Goal: Entertainment & Leisure: Consume media (video, audio)

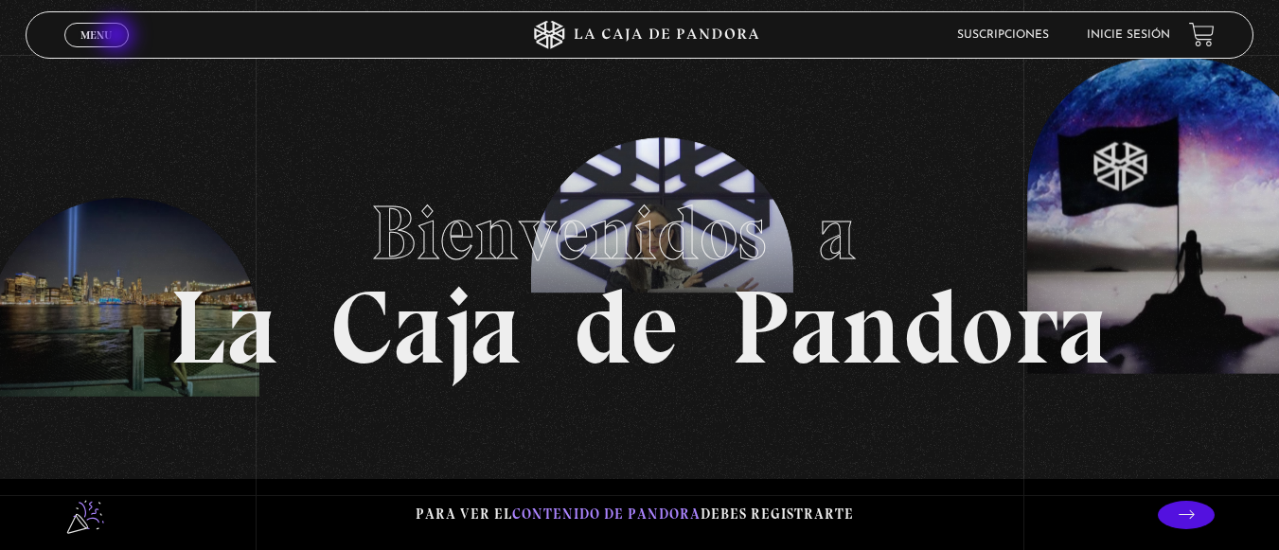
click at [118, 37] on link "Menu Cerrar" at bounding box center [96, 35] width 64 height 25
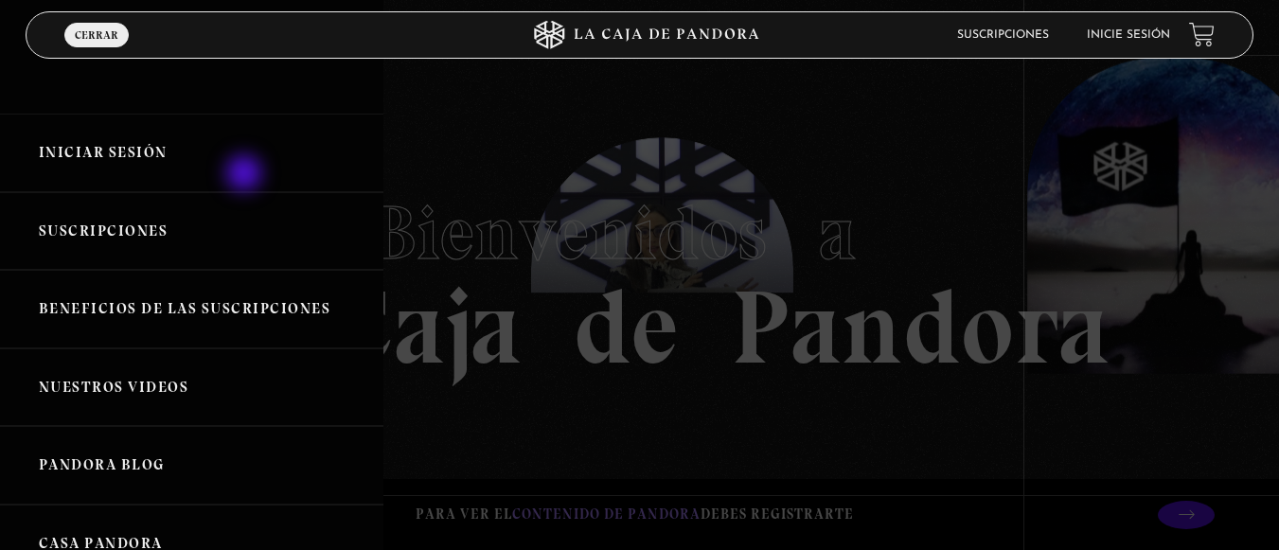
click at [246, 175] on link "Iniciar Sesión" at bounding box center [191, 153] width 383 height 79
click at [212, 174] on link "Iniciar Sesión" at bounding box center [191, 153] width 383 height 79
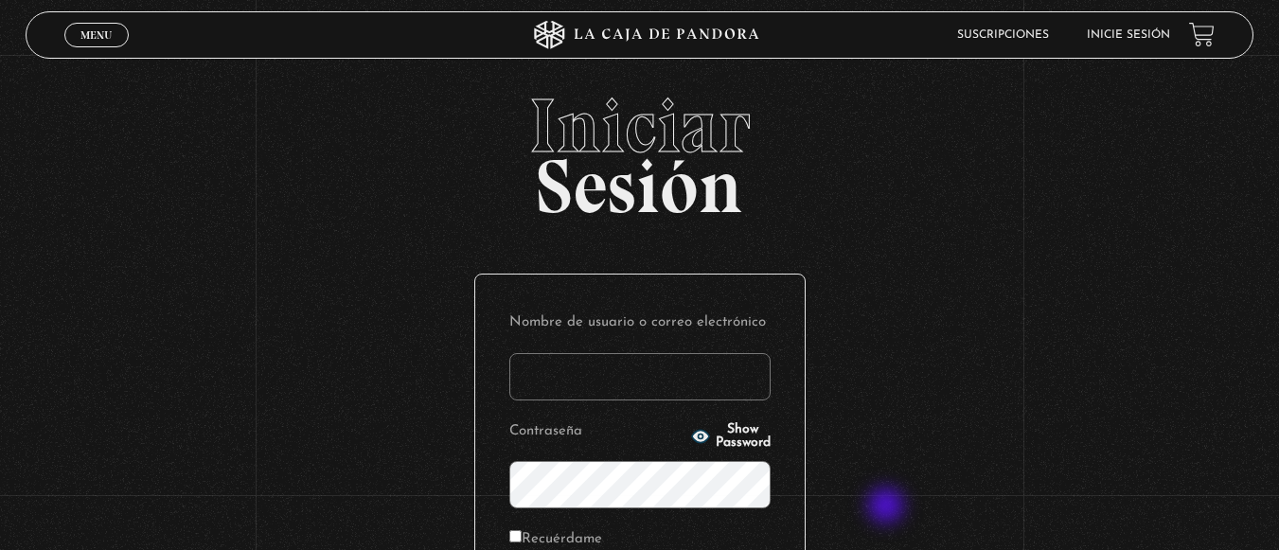
type input "[EMAIL_ADDRESS][DOMAIN_NAME]"
click at [888, 507] on div "Iniciar Sesión Nombre de usuario o correo electrónico [EMAIL_ADDRESS][DOMAIN_NA…" at bounding box center [639, 450] width 1279 height 725
type input "[EMAIL_ADDRESS][DOMAIN_NAME]"
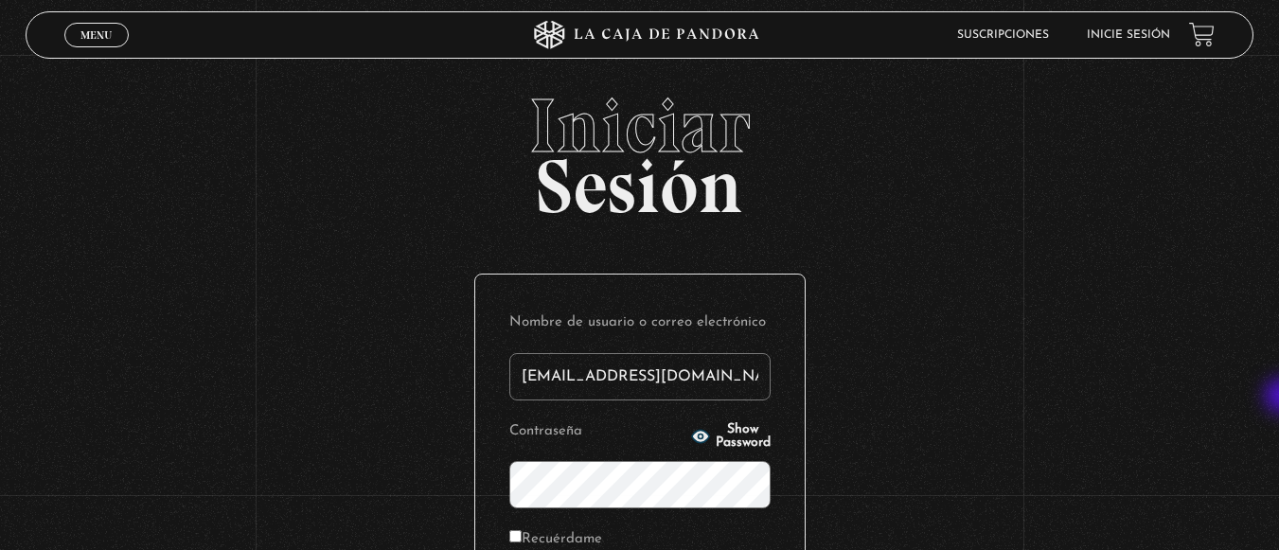
scroll to position [273, 0]
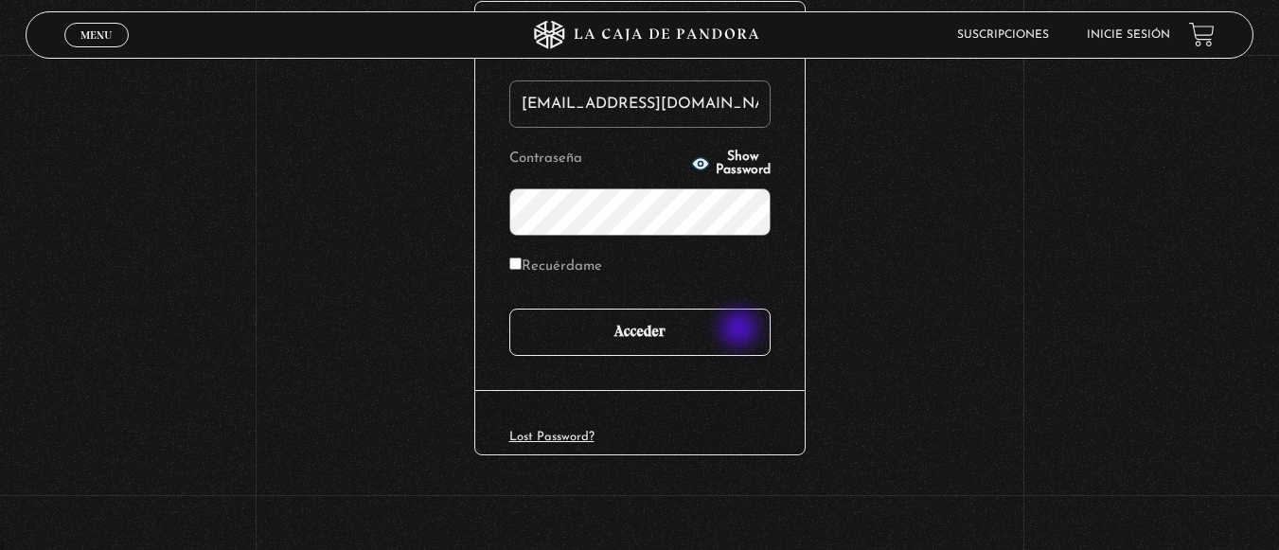
click at [741, 330] on input "Acceder" at bounding box center [639, 332] width 261 height 47
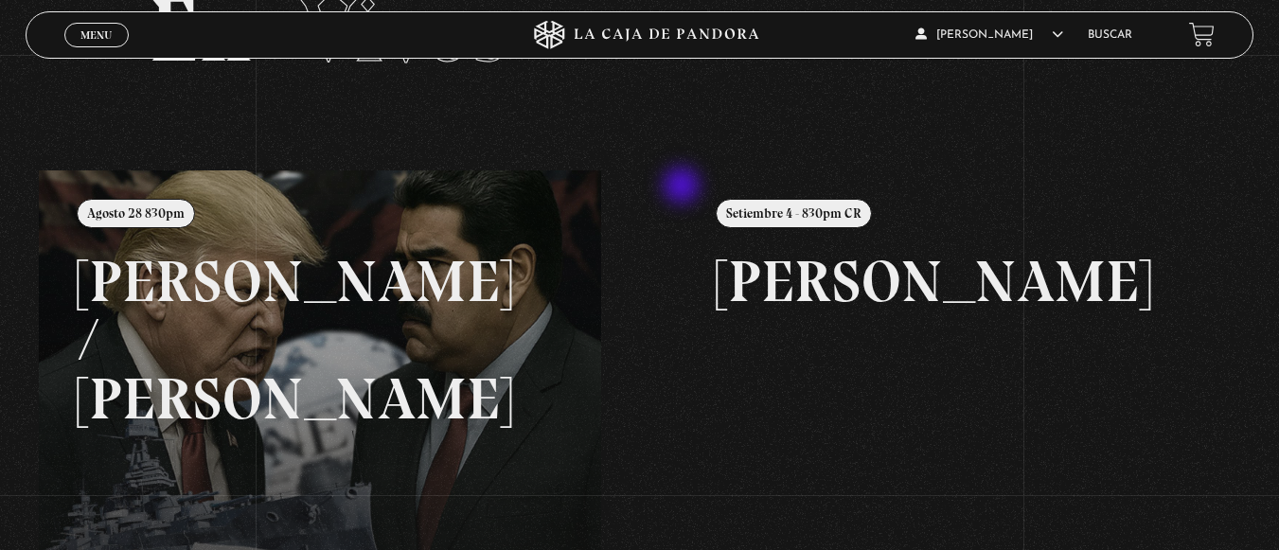
scroll to position [114, 0]
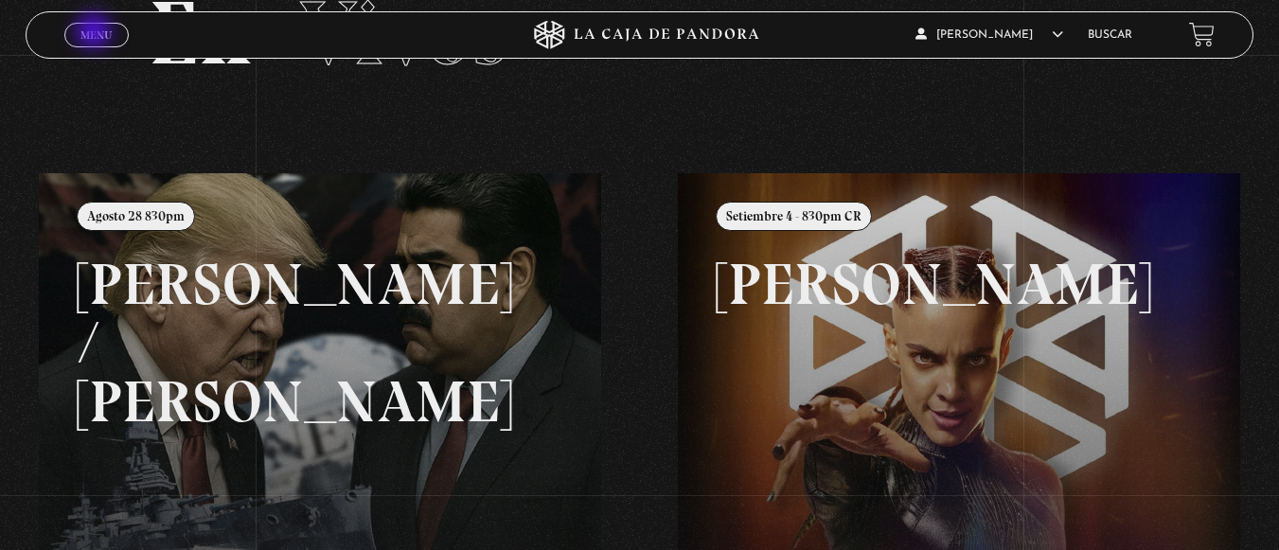
click at [96, 33] on span "Menu" at bounding box center [95, 34] width 31 height 11
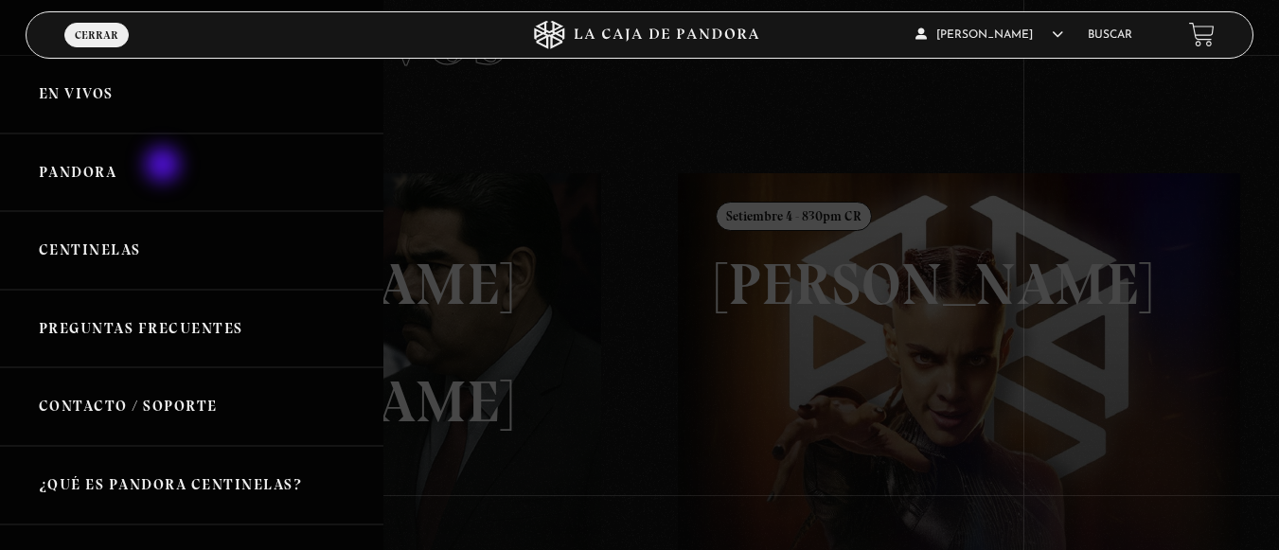
click at [165, 167] on link "Pandora" at bounding box center [191, 172] width 383 height 79
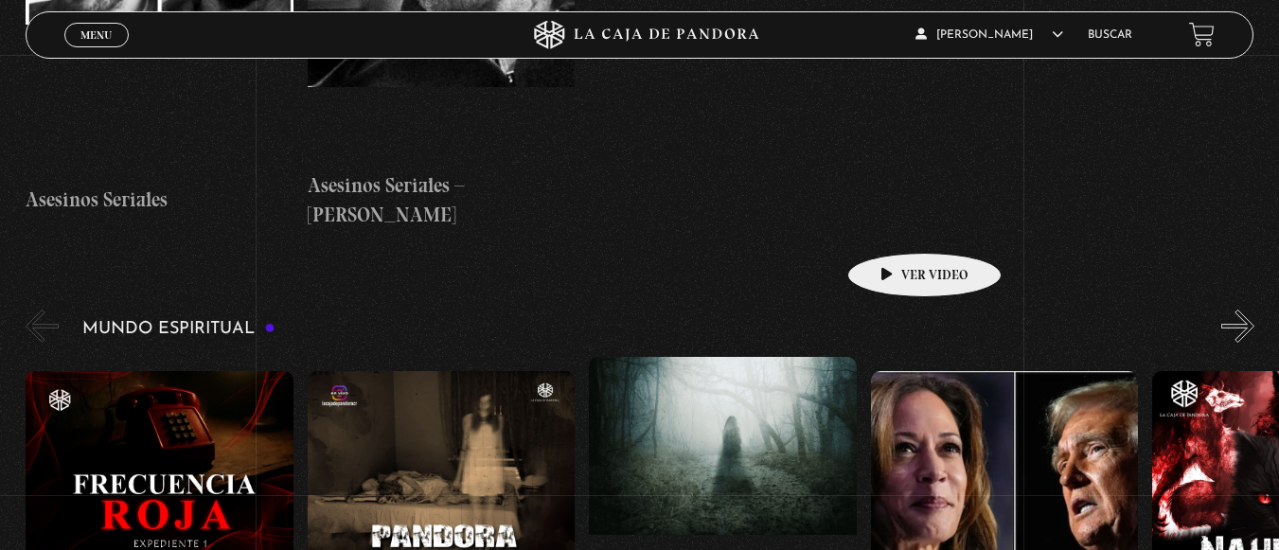
scroll to position [6588, 0]
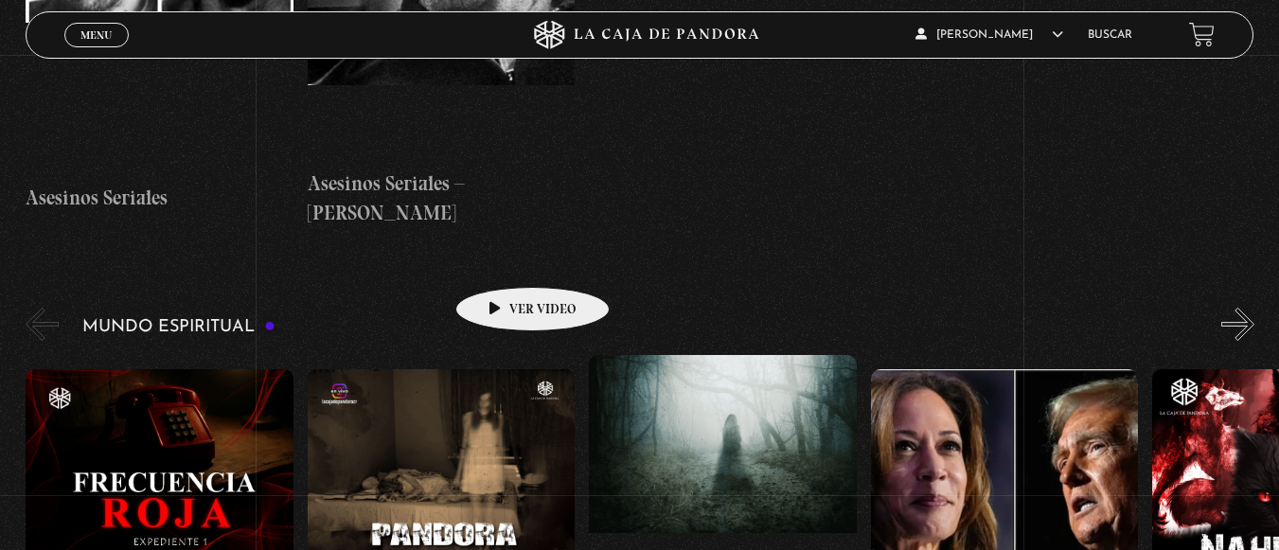
click at [503, 369] on figure at bounding box center [442, 539] width 268 height 341
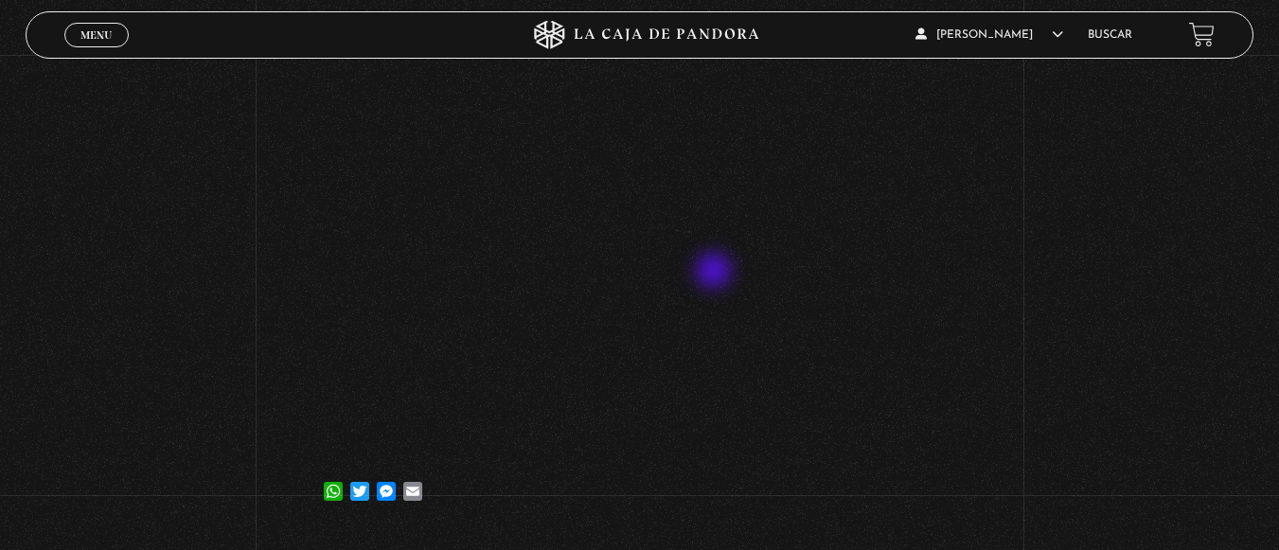
scroll to position [302, 0]
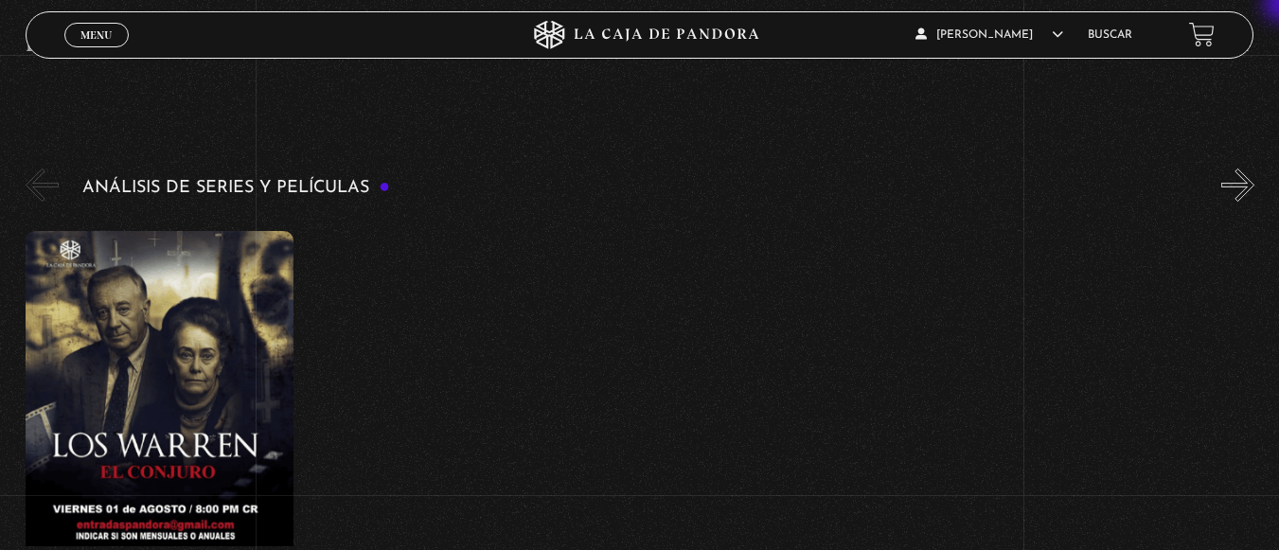
scroll to position [3468, 0]
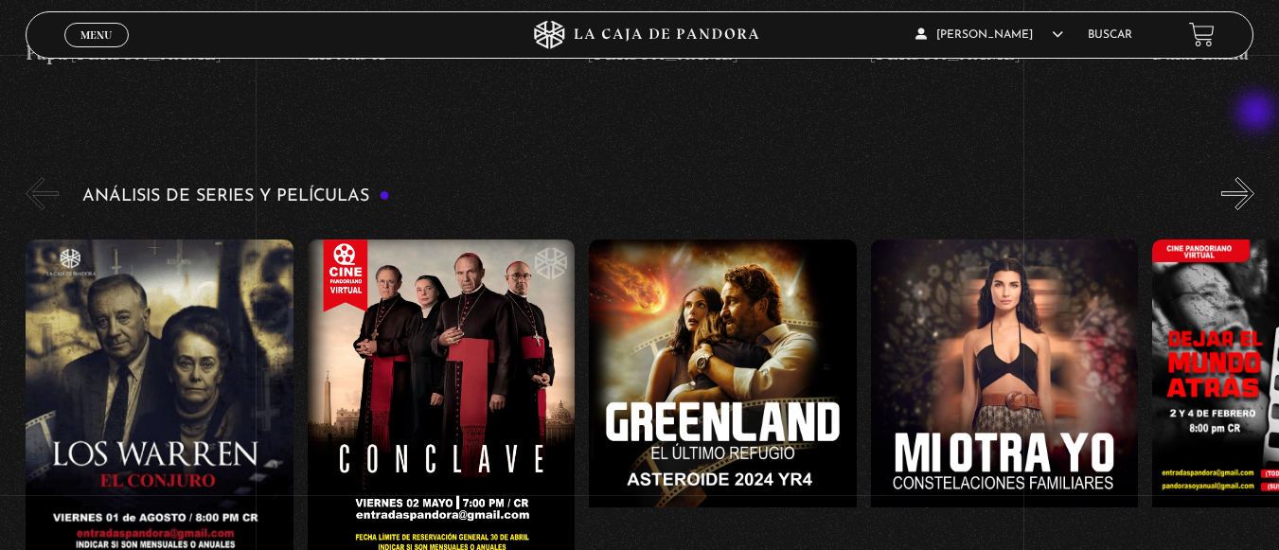
click at [1254, 177] on button "»" at bounding box center [1237, 193] width 33 height 33
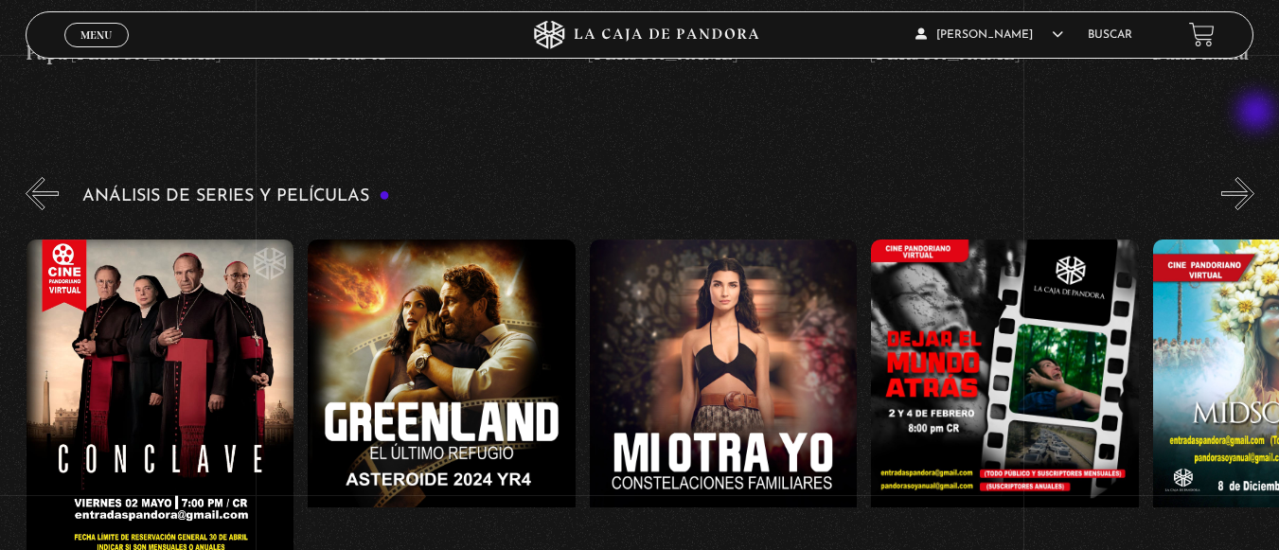
scroll to position [0, 282]
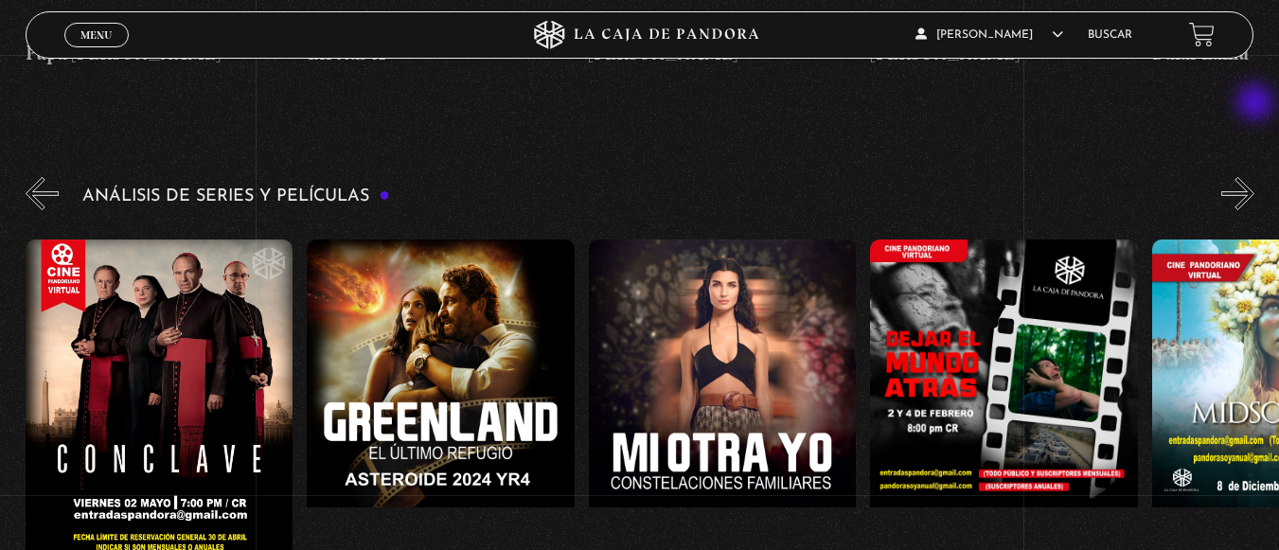
click at [1254, 177] on button "»" at bounding box center [1237, 193] width 33 height 33
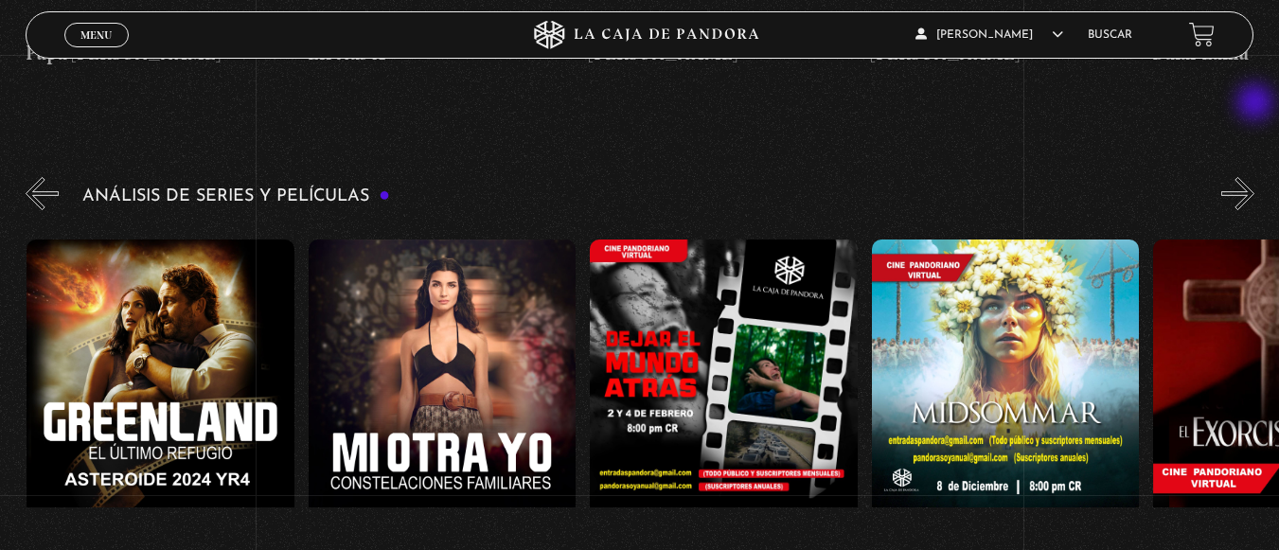
scroll to position [0, 563]
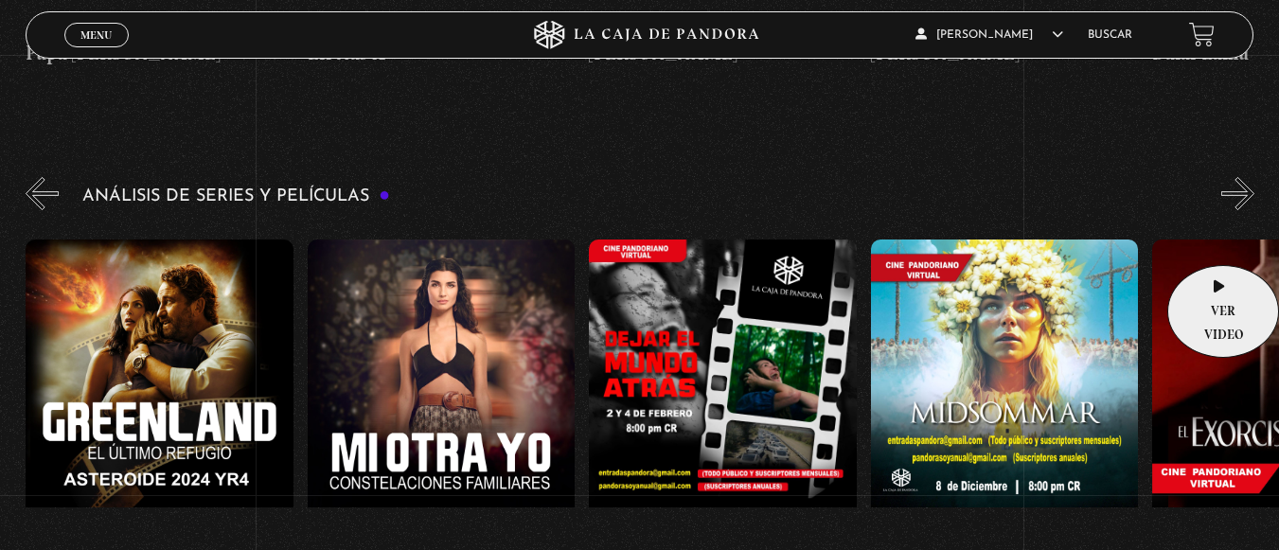
click at [1214, 239] on figure at bounding box center [1286, 409] width 268 height 341
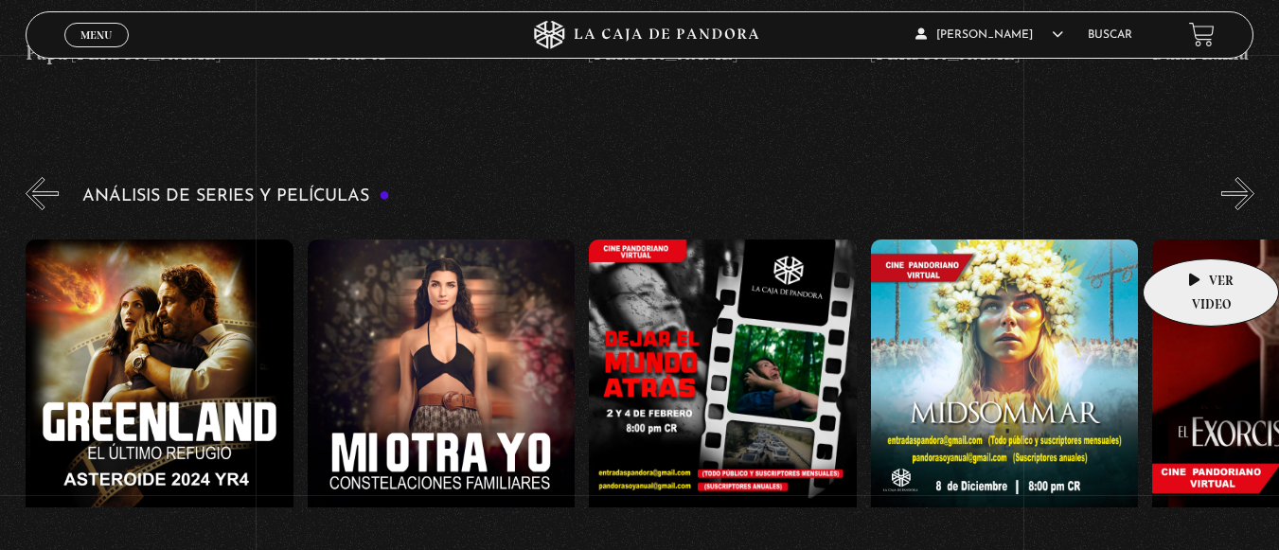
click at [1190, 239] on figure at bounding box center [1286, 409] width 268 height 341
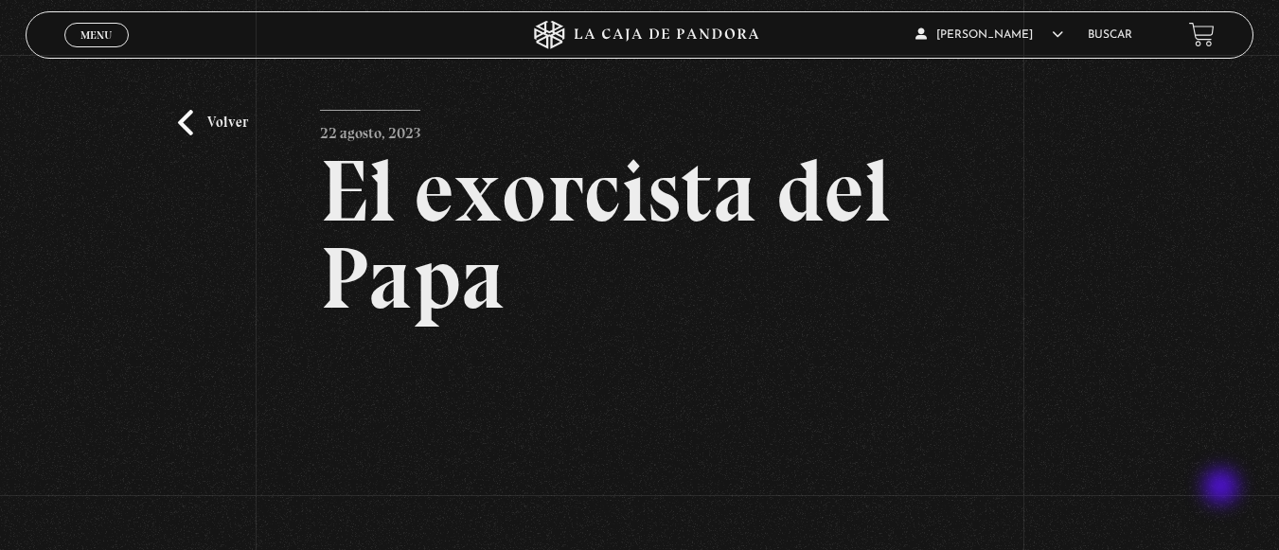
drag, startPoint x: 1154, startPoint y: 451, endPoint x: 1262, endPoint y: 534, distance: 136.3
click at [1262, 534] on div "Volver 22 agosto, 2023 El exorcista del Papa WhatsApp Twitter Messenger Email" at bounding box center [639, 425] width 1279 height 741
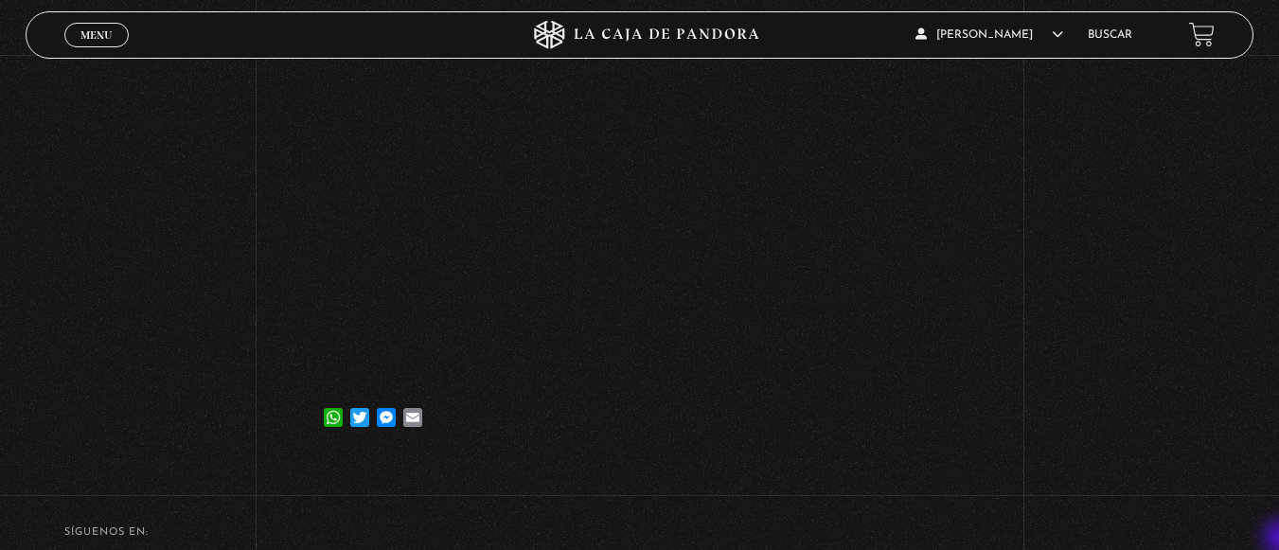
scroll to position [341, 0]
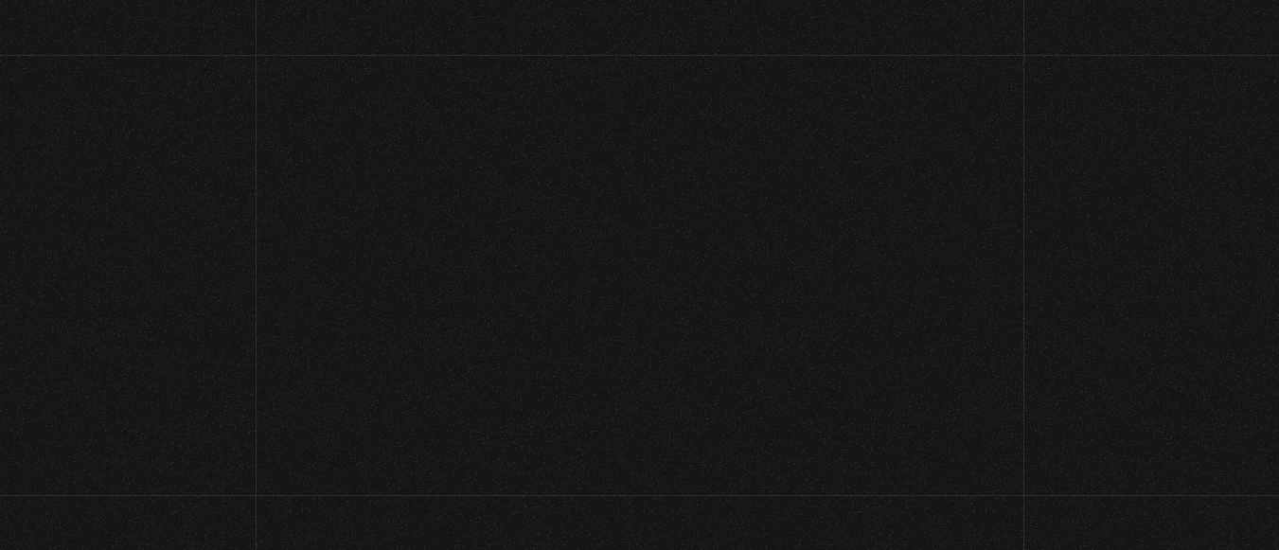
scroll to position [123, 0]
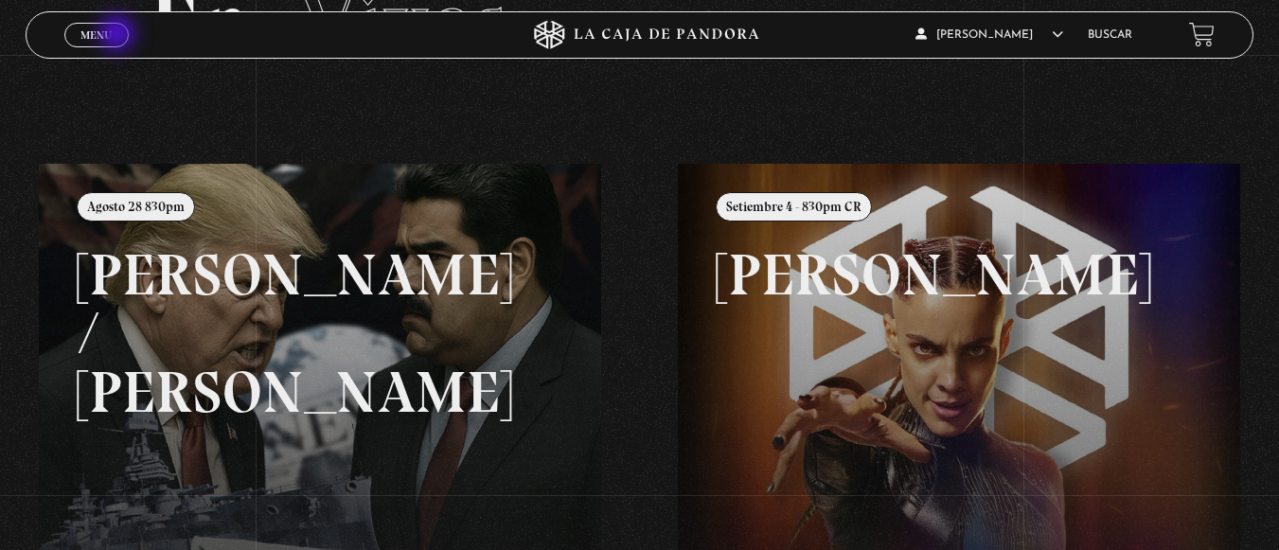
click at [119, 35] on link "Menu Cerrar" at bounding box center [96, 35] width 64 height 25
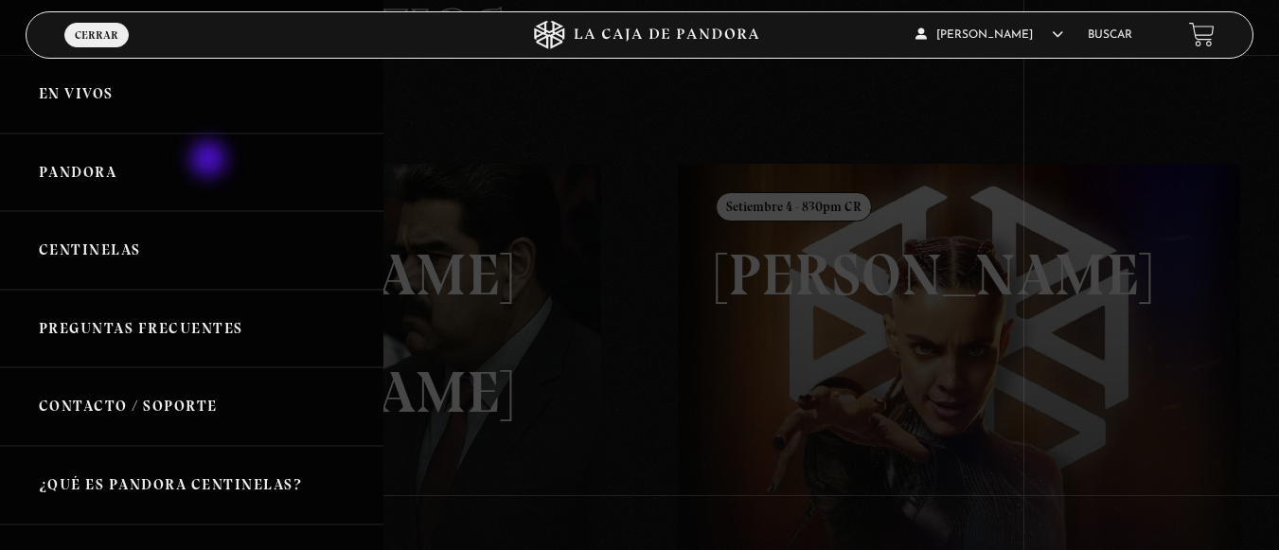
click at [210, 161] on link "Pandora" at bounding box center [191, 172] width 383 height 79
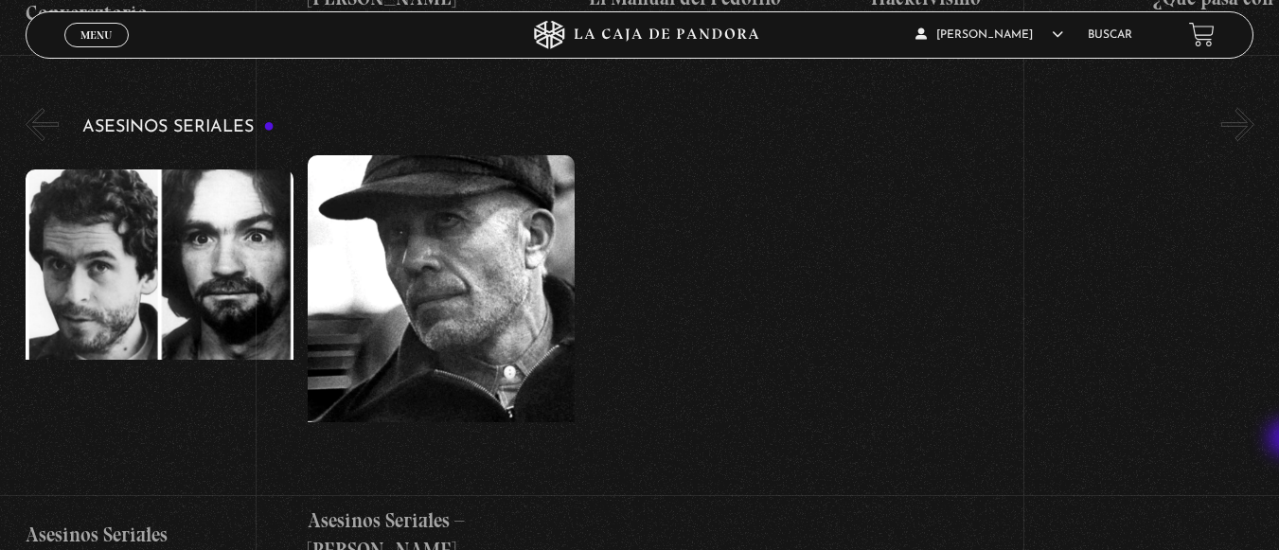
scroll to position [6731, 0]
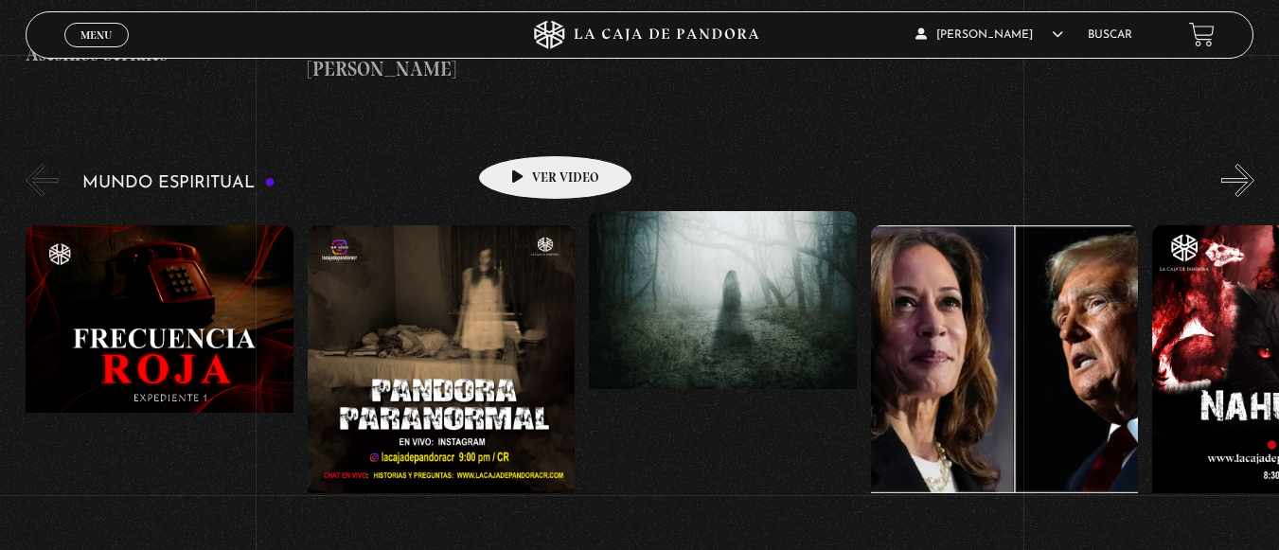
click at [525, 225] on figure at bounding box center [442, 395] width 268 height 341
click at [495, 225] on figure at bounding box center [442, 395] width 268 height 341
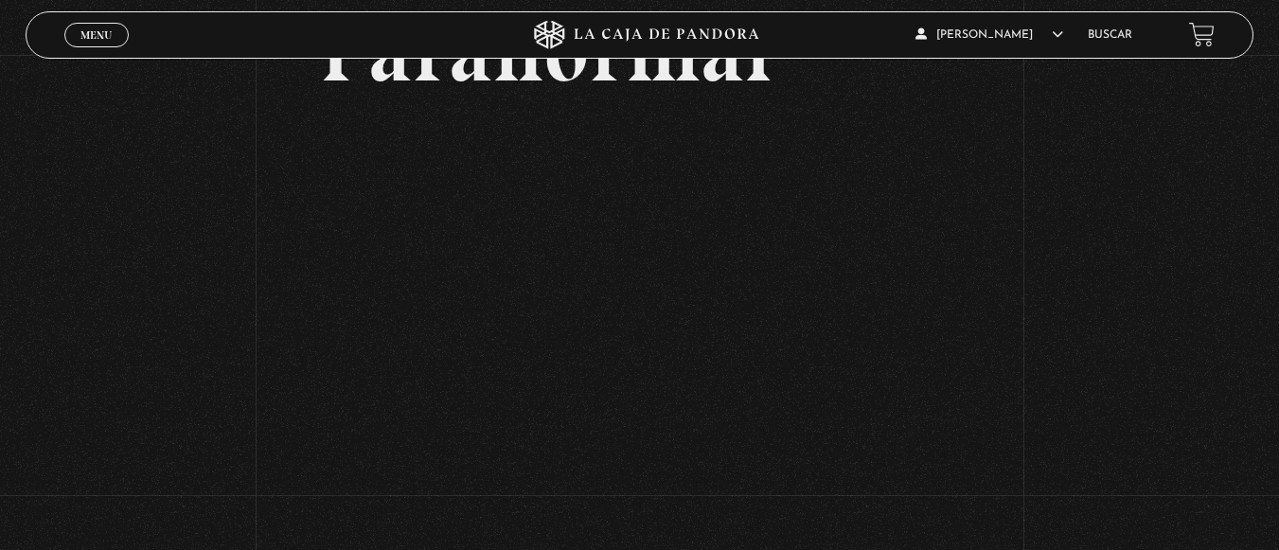
scroll to position [265, 0]
